Goal: Book appointment/travel/reservation

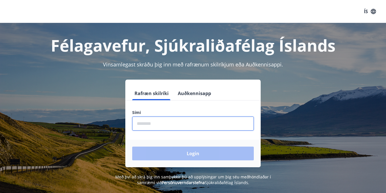
click at [162, 126] on input "phone" at bounding box center [193, 124] width 122 height 14
type input "********"
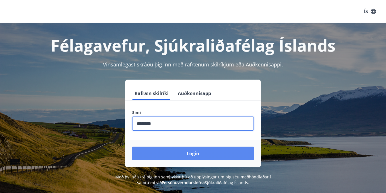
click at [176, 156] on button "Login" at bounding box center [193, 154] width 122 height 14
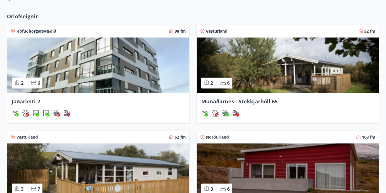
scroll to position [361, 0]
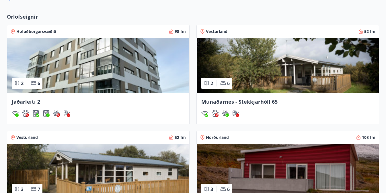
click at [43, 28] on div "Höfuðborgarsvæðið 98 fm" at bounding box center [98, 31] width 182 height 13
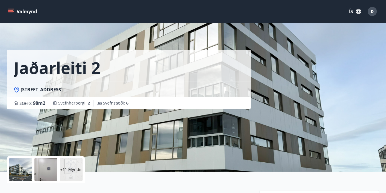
click at [27, 10] on button "Valmynd" at bounding box center [23, 11] width 32 height 10
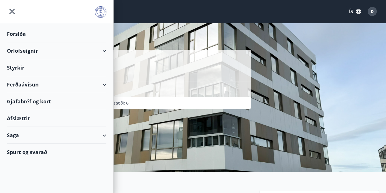
click at [55, 54] on div "Orlofseignir" at bounding box center [56, 50] width 99 height 17
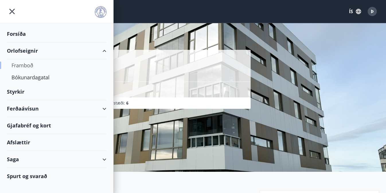
click at [37, 67] on div "Framboð" at bounding box center [56, 65] width 90 height 12
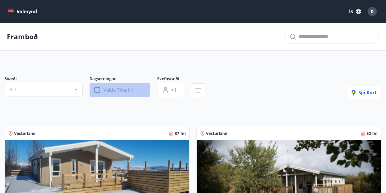
click at [149, 90] on button "Veldu tímabil" at bounding box center [119, 90] width 61 height 14
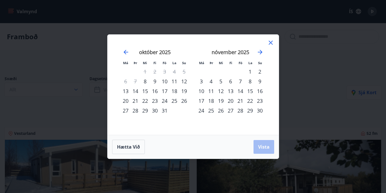
click at [175, 92] on div "18" at bounding box center [174, 91] width 10 height 10
click at [132, 100] on div "21" at bounding box center [135, 101] width 10 height 10
click at [262, 145] on span "Vista" at bounding box center [263, 147] width 11 height 6
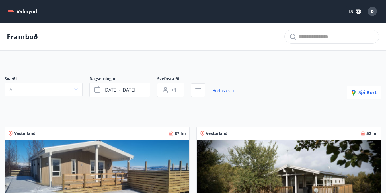
click at [74, 95] on button "Allt" at bounding box center [44, 90] width 78 height 14
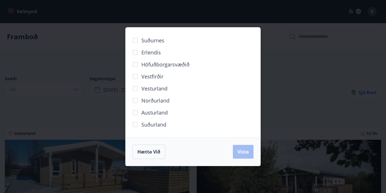
click at [150, 64] on span "Höfuðborgarsvæðið" at bounding box center [165, 64] width 48 height 7
click at [245, 152] on span "Vista" at bounding box center [242, 152] width 11 height 6
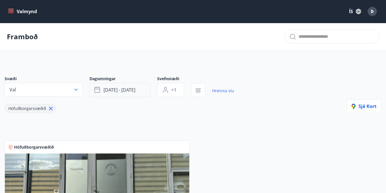
click at [124, 88] on span "[DATE] - [DATE]" at bounding box center [119, 90] width 32 height 6
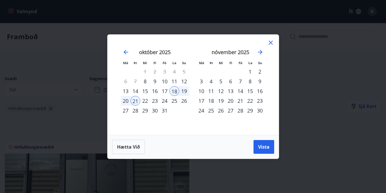
click at [182, 92] on div "19" at bounding box center [184, 91] width 10 height 10
click at [260, 146] on span "Vista" at bounding box center [263, 147] width 11 height 6
